Goal: Task Accomplishment & Management: Complete application form

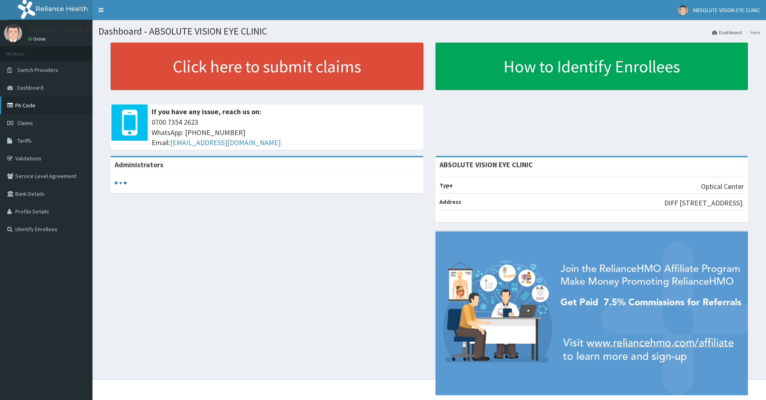
click at [28, 102] on link "PA Code" at bounding box center [46, 106] width 93 height 18
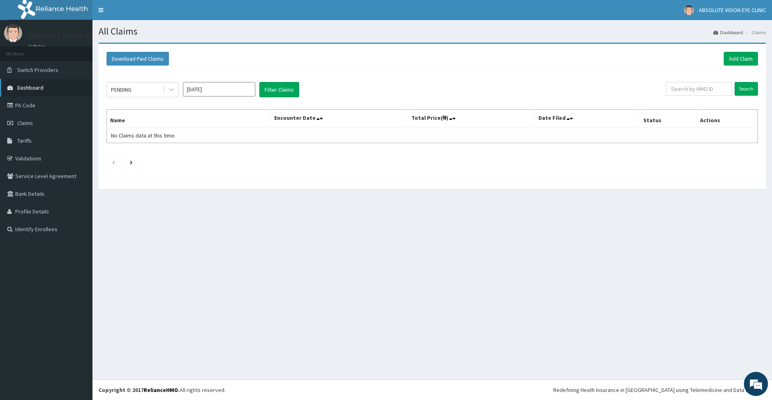
click at [47, 86] on link "Dashboard" at bounding box center [46, 88] width 93 height 18
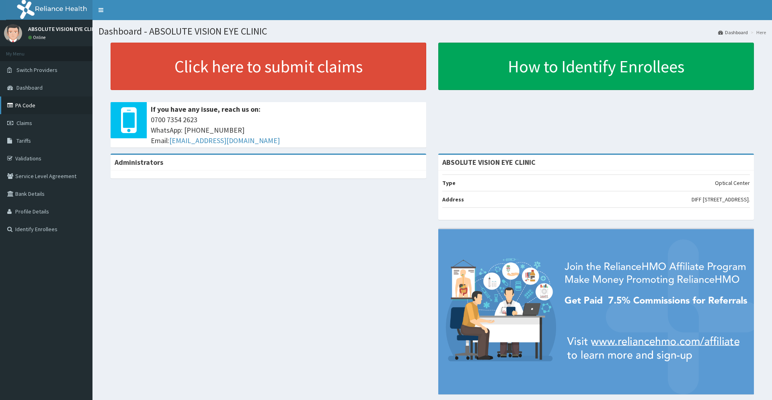
click at [23, 104] on link "PA Code" at bounding box center [46, 106] width 93 height 18
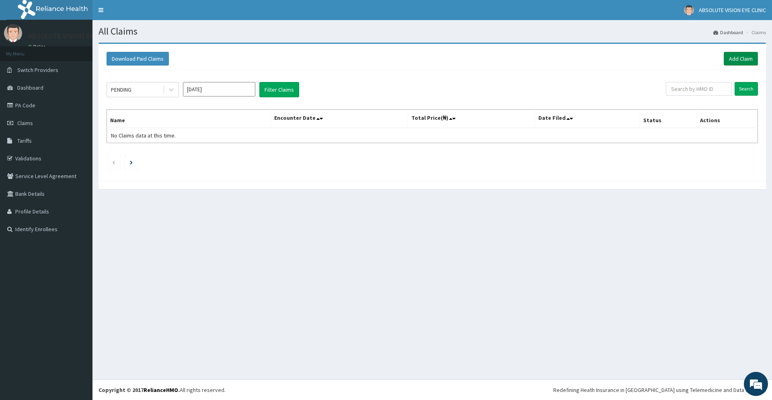
click at [735, 62] on link "Add Claim" at bounding box center [741, 59] width 34 height 14
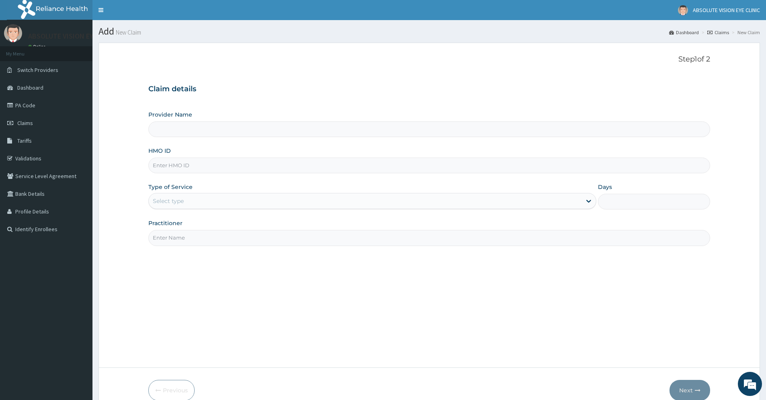
type input "ABSOLUTE VISION EYE CLINIC"
click at [196, 165] on input "HMO ID" at bounding box center [429, 166] width 562 height 16
click at [169, 165] on input "api" at bounding box center [429, 166] width 562 height 16
type input "api/10022/a"
